Goal: Task Accomplishment & Management: Use online tool/utility

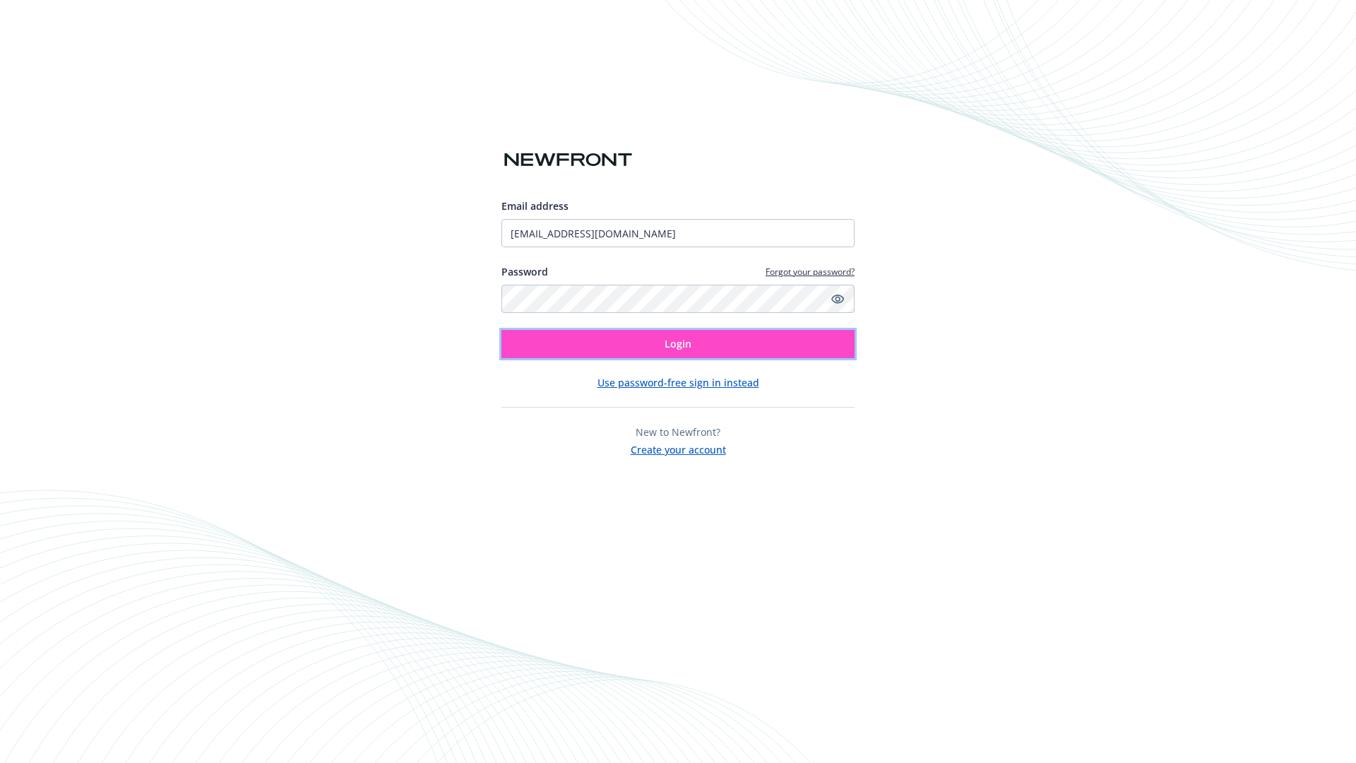
click at [678, 344] on span "Login" at bounding box center [678, 343] width 27 height 13
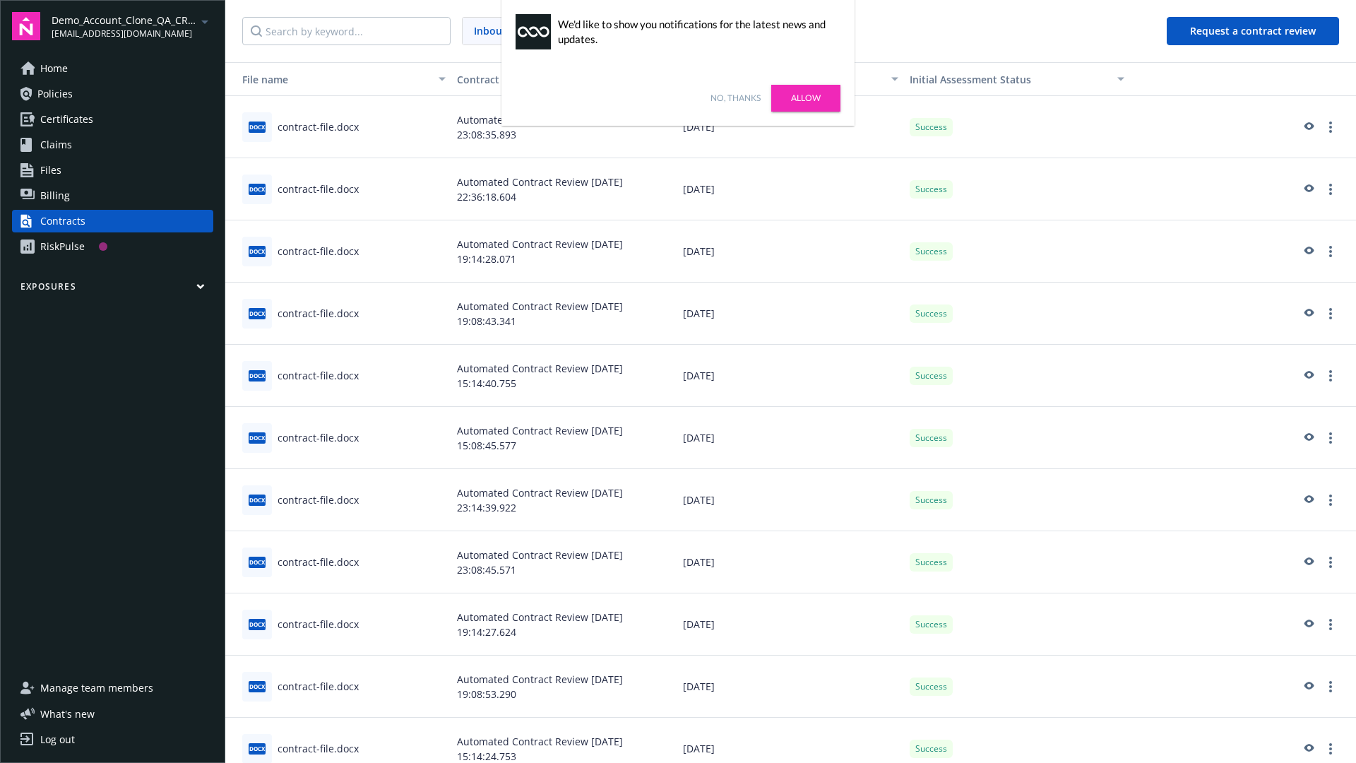
click at [735, 98] on link "No, thanks" at bounding box center [736, 98] width 50 height 13
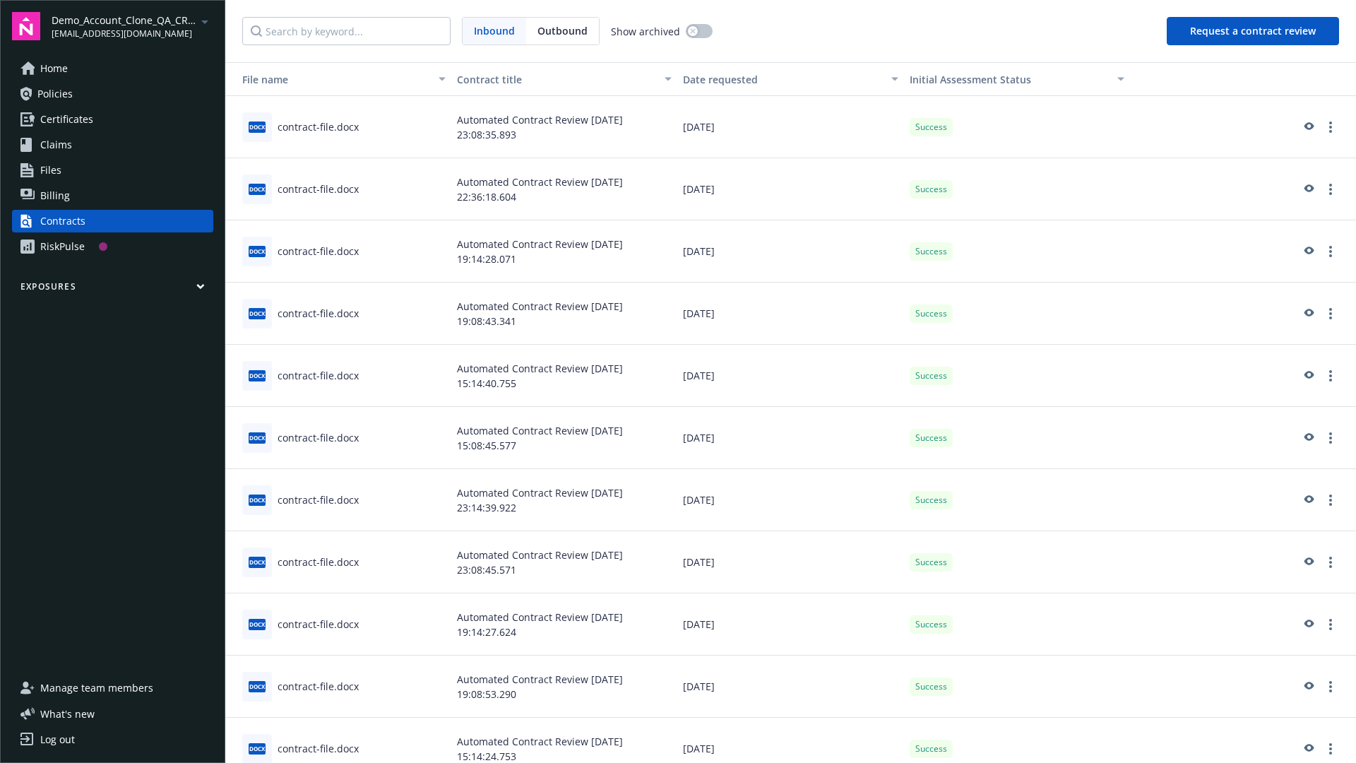
click at [1254, 31] on button "Request a contract review" at bounding box center [1253, 31] width 172 height 28
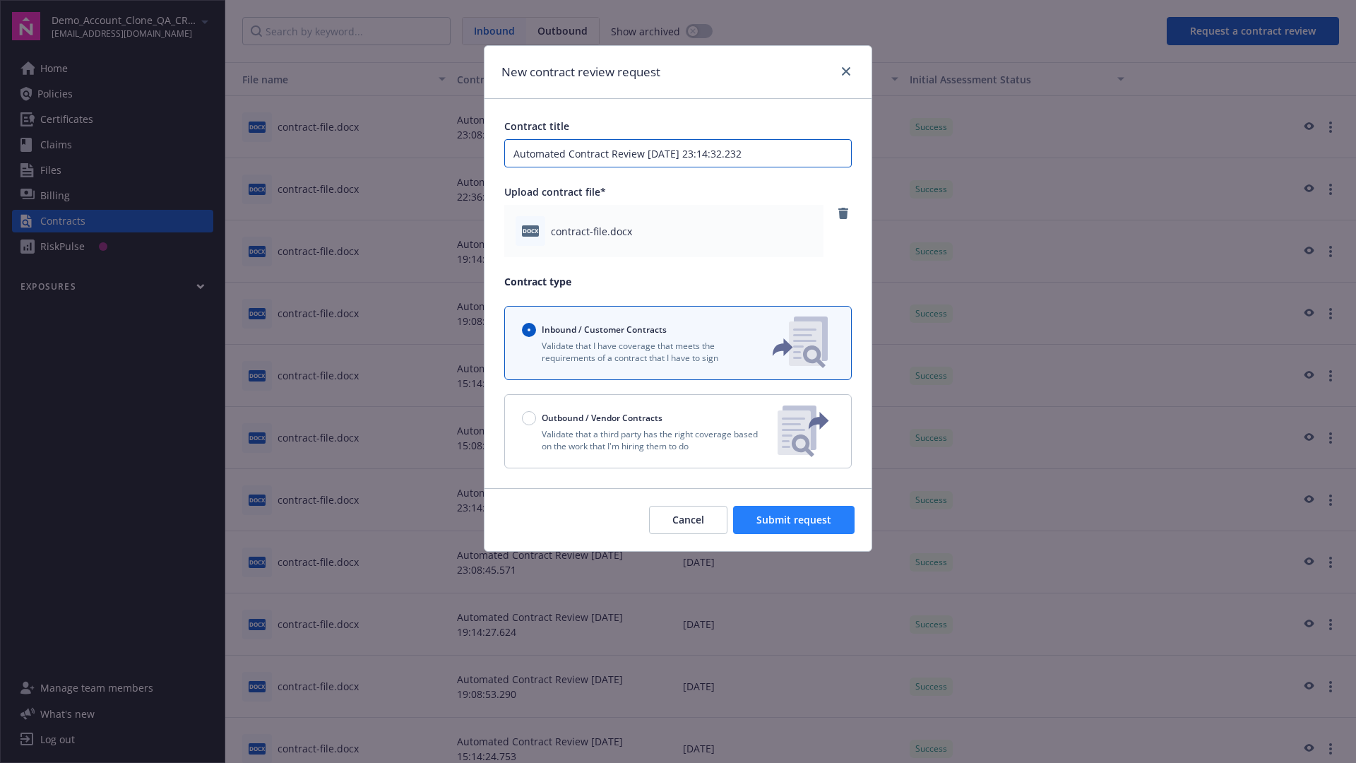
type input "Automated Contract Review 10-10-2025 23:14:32.232"
click at [795, 520] on span "Submit request" at bounding box center [793, 519] width 75 height 13
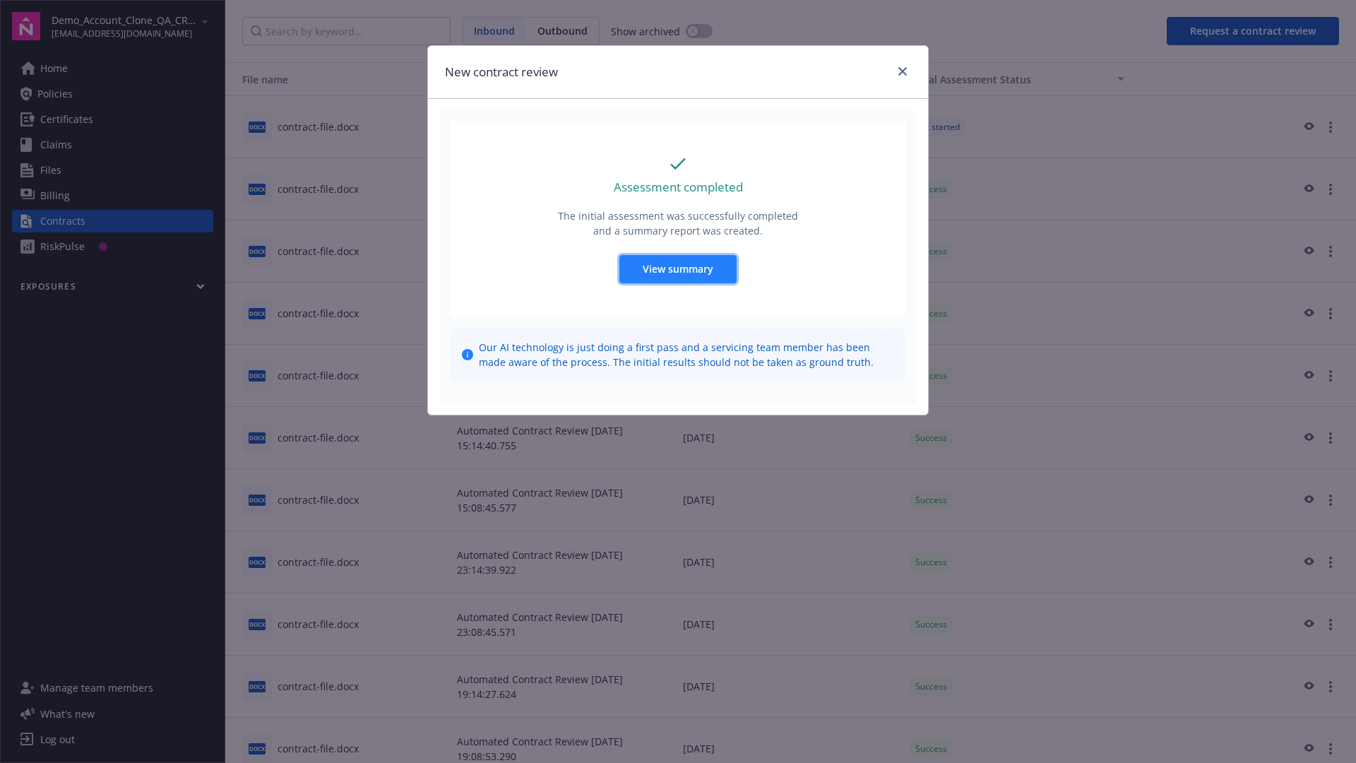
click at [677, 268] on span "View summary" at bounding box center [678, 268] width 71 height 13
